Goal: Task Accomplishment & Management: Manage account settings

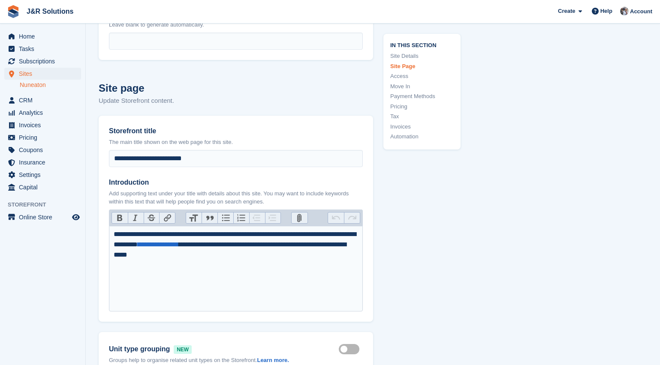
scroll to position [198, 0]
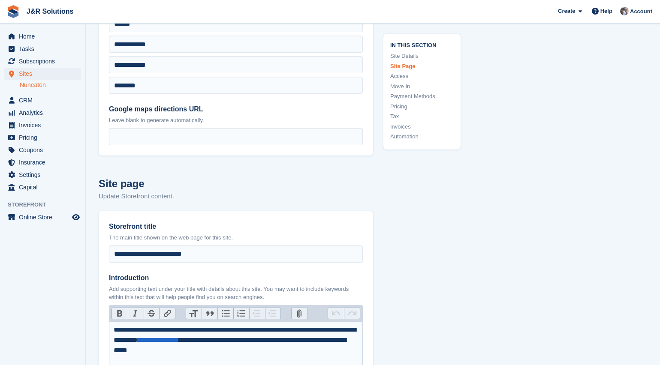
click at [27, 86] on link "Nuneaton" at bounding box center [50, 85] width 61 height 8
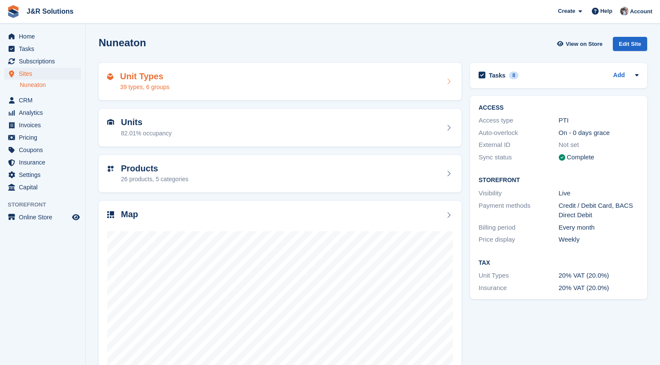
click at [196, 83] on div "Unit Types 39 types, 6 groups" at bounding box center [280, 82] width 346 height 21
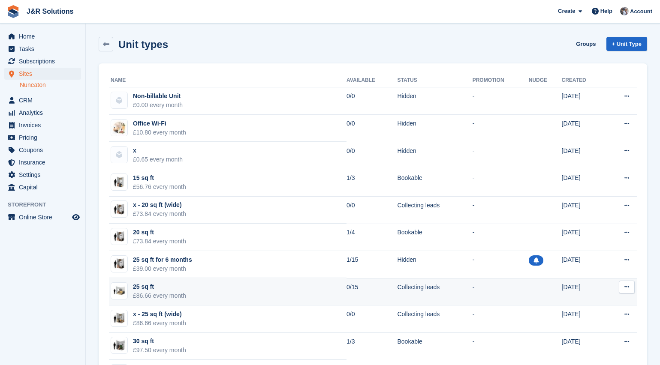
click at [172, 294] on div "£86.66 every month" at bounding box center [159, 296] width 53 height 9
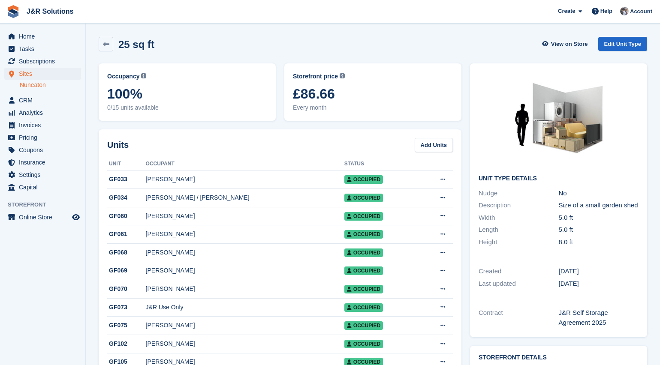
click at [33, 87] on link "Nuneaton" at bounding box center [50, 85] width 61 height 8
drag, startPoint x: 637, startPoint y: 204, endPoint x: 558, endPoint y: 207, distance: 79.4
click at [558, 207] on div "Description Size of a small garden shed" at bounding box center [559, 205] width 160 height 12
copy div "Size of a small garden shed"
click at [626, 42] on link "Edit Unit Type" at bounding box center [622, 44] width 49 height 14
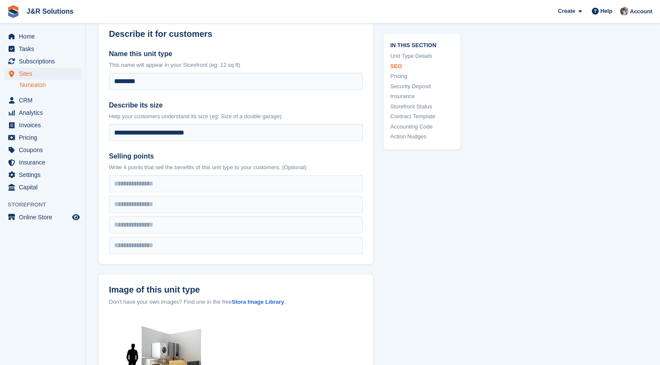
scroll to position [172, 0]
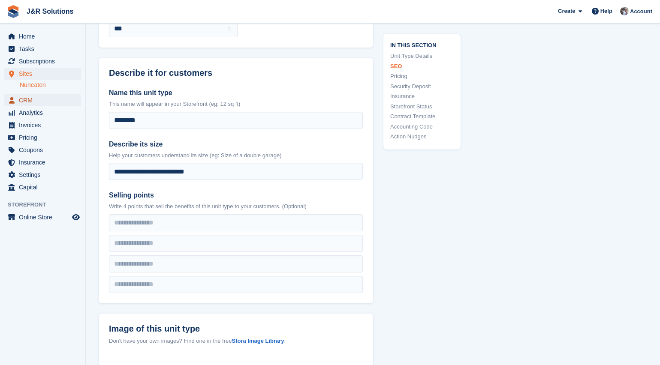
click at [15, 101] on span "menu" at bounding box center [11, 100] width 10 height 10
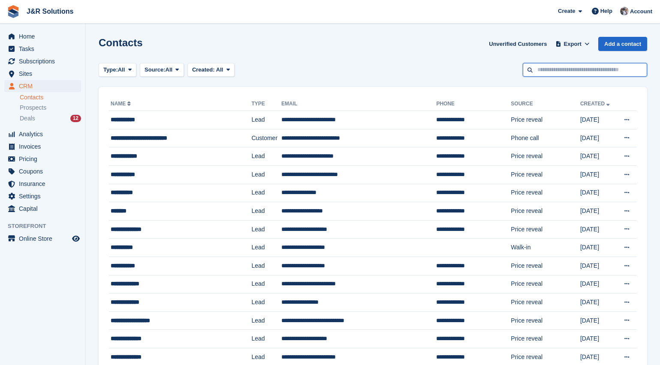
click at [558, 69] on input "text" at bounding box center [585, 70] width 124 height 14
type input "****"
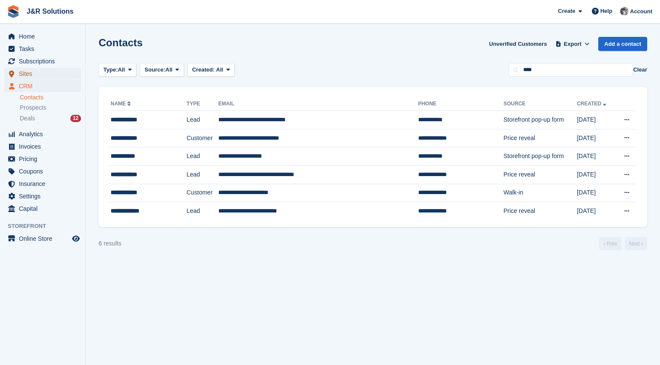
click at [23, 78] on span "Sites" at bounding box center [44, 74] width 51 height 12
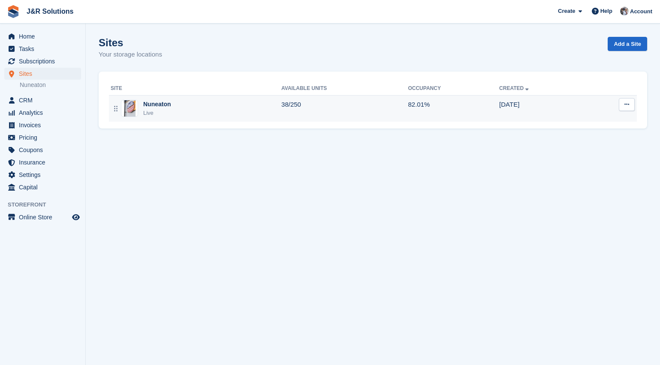
click at [160, 110] on div "Live" at bounding box center [157, 113] width 28 height 9
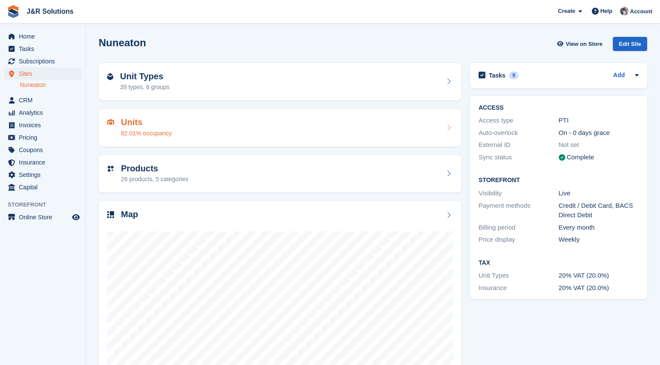
click at [151, 130] on div "82.01% occupancy" at bounding box center [146, 133] width 51 height 9
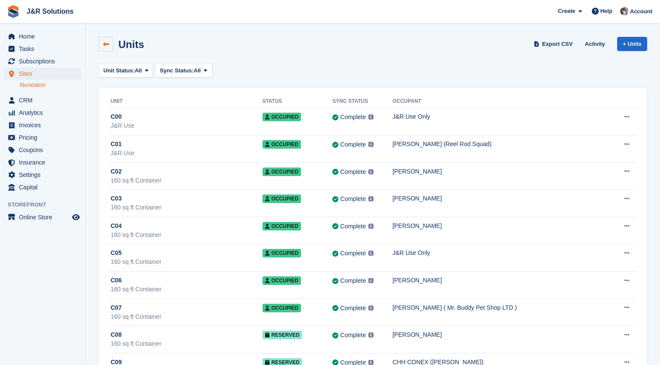
click at [108, 43] on icon at bounding box center [106, 44] width 6 height 6
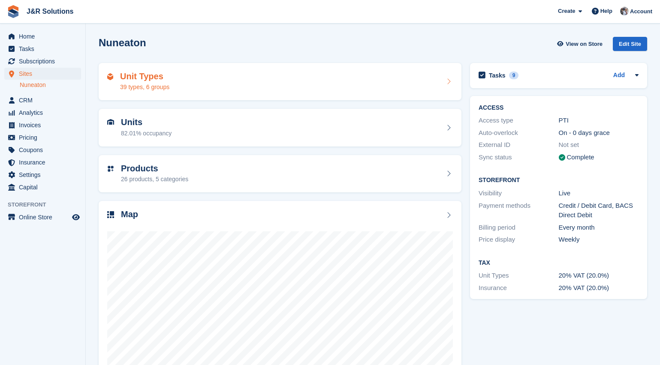
click at [159, 84] on div "39 types, 6 groups" at bounding box center [144, 87] width 49 height 9
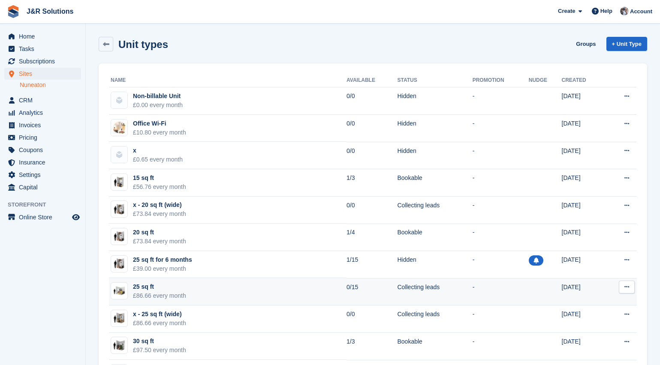
click at [159, 292] on div "£86.66 every month" at bounding box center [159, 296] width 53 height 9
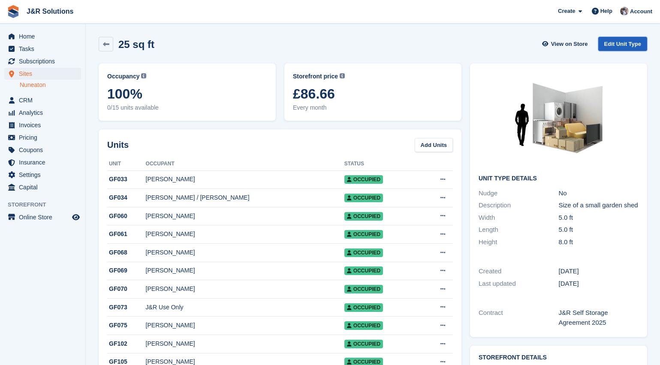
click at [635, 45] on link "Edit Unit Type" at bounding box center [622, 44] width 49 height 14
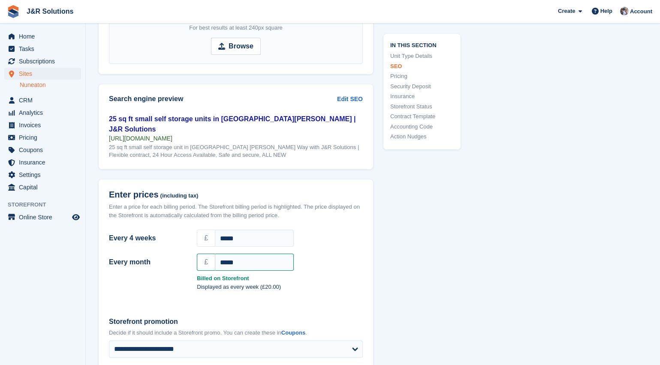
scroll to position [643, 0]
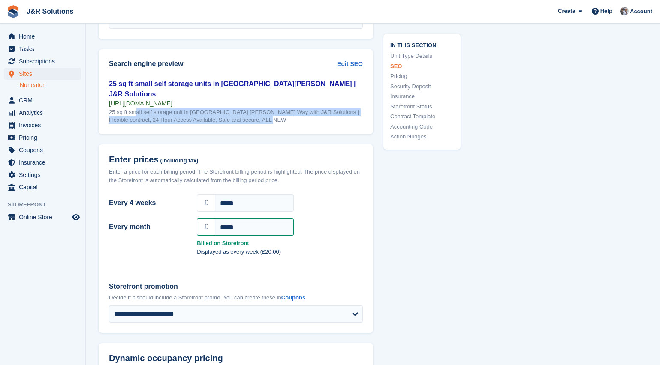
drag, startPoint x: 238, startPoint y: 109, endPoint x: 103, endPoint y: 105, distance: 134.8
click at [103, 105] on div "25 sq ft small self storage units in [GEOGRAPHIC_DATA][PERSON_NAME] | J&R Solut…" at bounding box center [236, 106] width 274 height 55
copy div "25 sq ft small self storage unit in [GEOGRAPHIC_DATA] [PERSON_NAME] Way with J&…"
